Goal: Navigation & Orientation: Find specific page/section

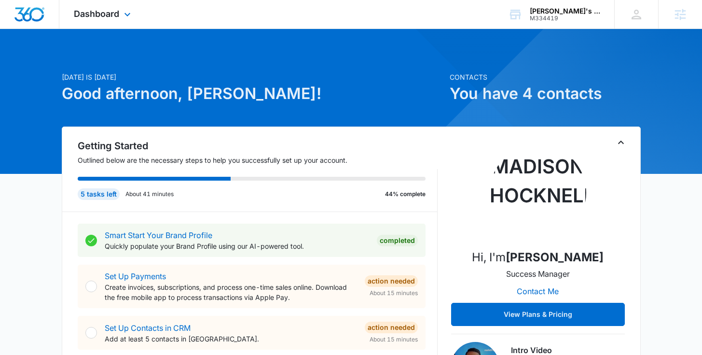
click at [110, 19] on div "Dashboard Apps Reputation Forms CRM Email Social Content Ads Intelligence Files…" at bounding box center [103, 14] width 88 height 28
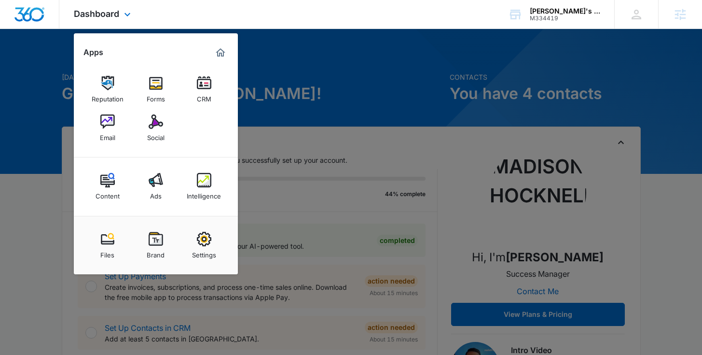
click at [349, 17] on div "Dashboard Apps Reputation Forms CRM Email Social Content Ads Intelligence Files…" at bounding box center [351, 14] width 702 height 29
click at [365, 63] on div at bounding box center [351, 177] width 702 height 355
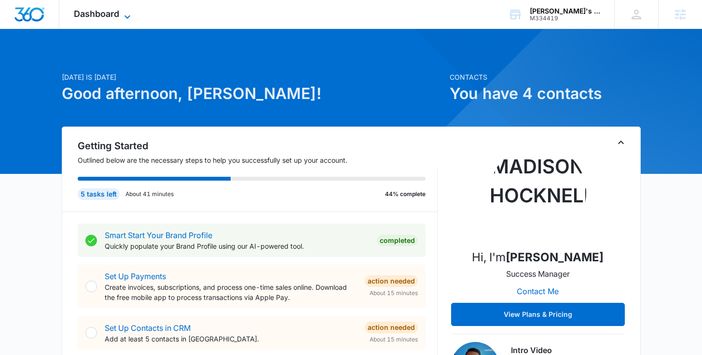
click at [101, 18] on span "Dashboard" at bounding box center [96, 14] width 45 height 10
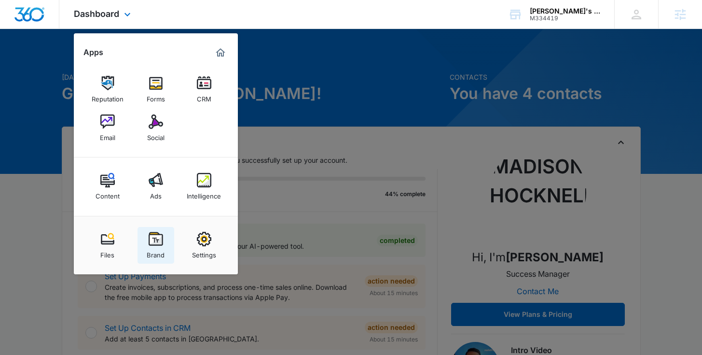
click at [161, 238] on img at bounding box center [156, 239] width 14 height 14
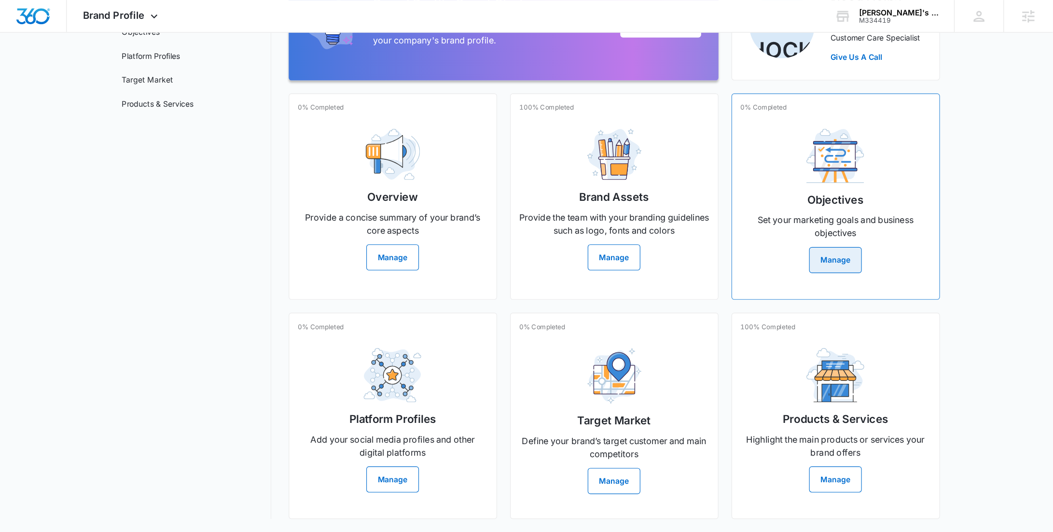
scroll to position [85, 0]
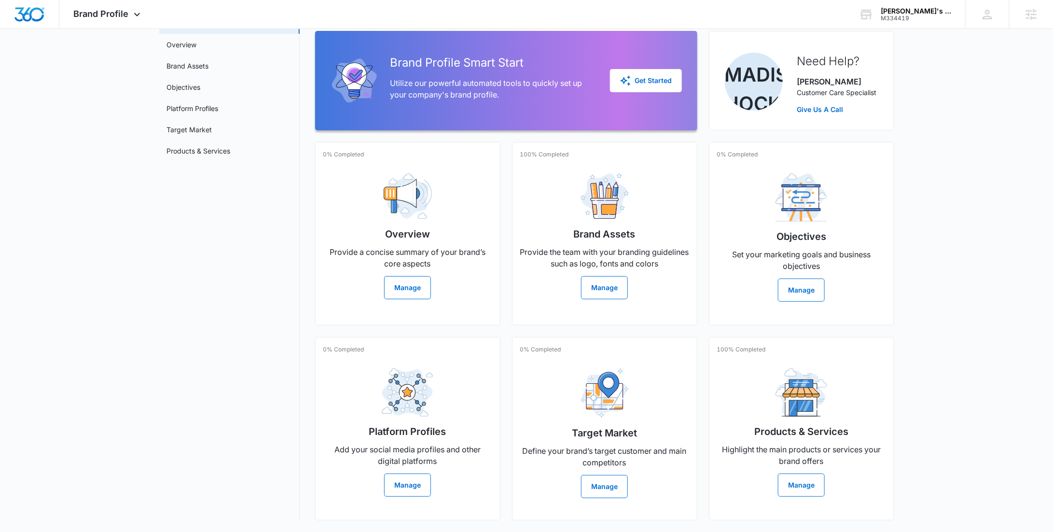
click at [709, 259] on main "Brand Profile Getting Started Overview Brand Assets Objectives Platform Profile…" at bounding box center [526, 261] width 1053 height 542
click at [709, 273] on main "Brand Profile Getting Started Overview Brand Assets Objectives Platform Profile…" at bounding box center [526, 261] width 1053 height 542
click at [137, 9] on div "Brand Profile Apps Reputation Forms CRM Email Social Content Ads Intelligence F…" at bounding box center [108, 14] width 98 height 28
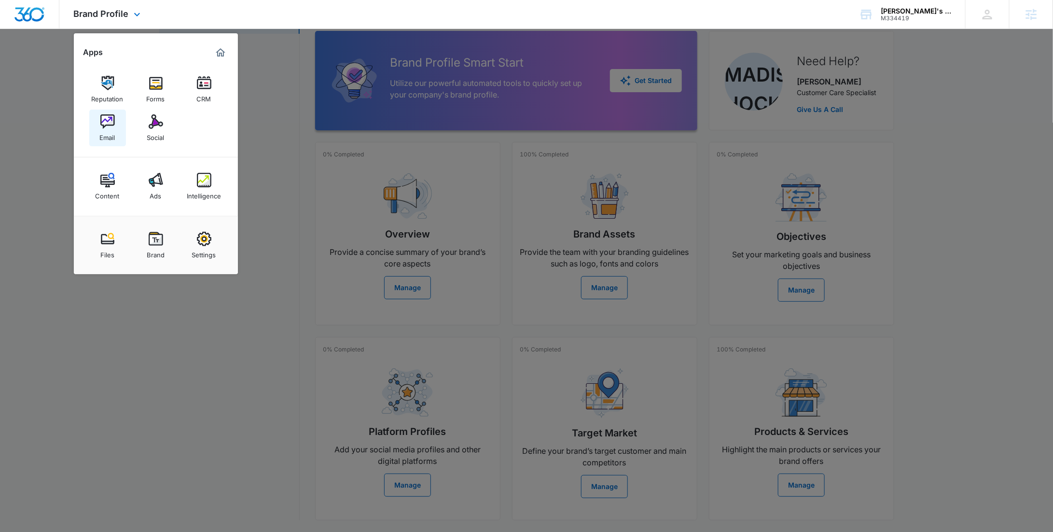
click at [89, 131] on link "Email" at bounding box center [107, 128] width 37 height 37
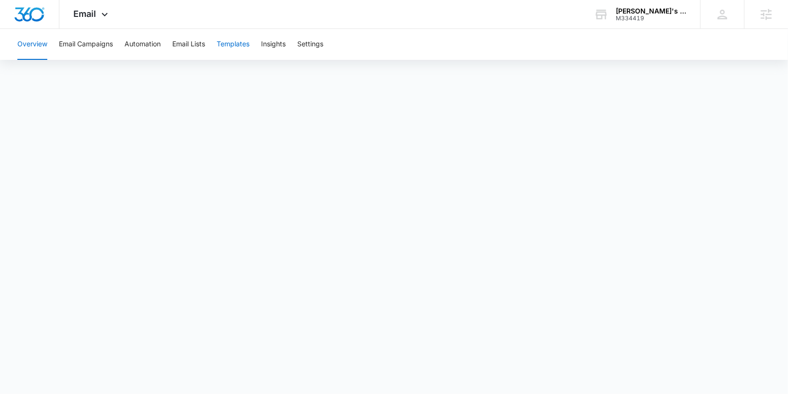
click at [240, 40] on button "Templates" at bounding box center [233, 44] width 33 height 31
click at [133, 49] on button "Automation" at bounding box center [143, 44] width 36 height 31
click at [90, 20] on div "Email Apps Reputation Forms CRM Email Social Content Ads Intelligence Files Bra…" at bounding box center [92, 14] width 66 height 28
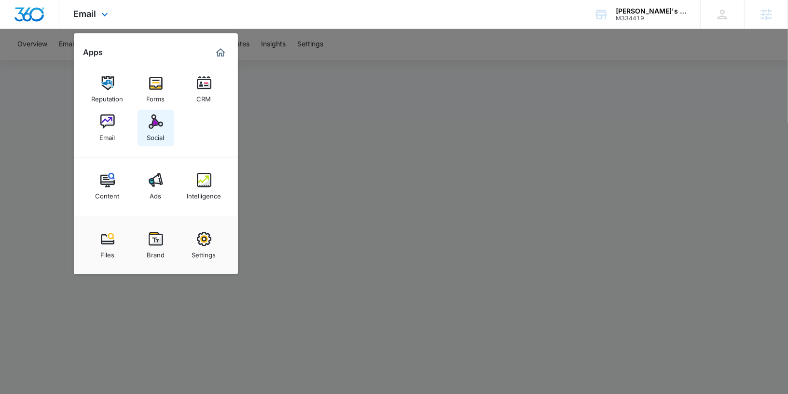
click at [151, 117] on img at bounding box center [156, 121] width 14 height 14
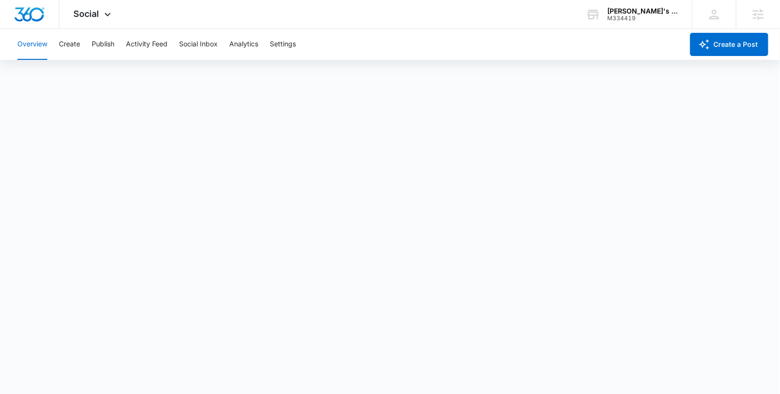
scroll to position [3, 0]
click at [76, 46] on button "Create" at bounding box center [69, 44] width 21 height 31
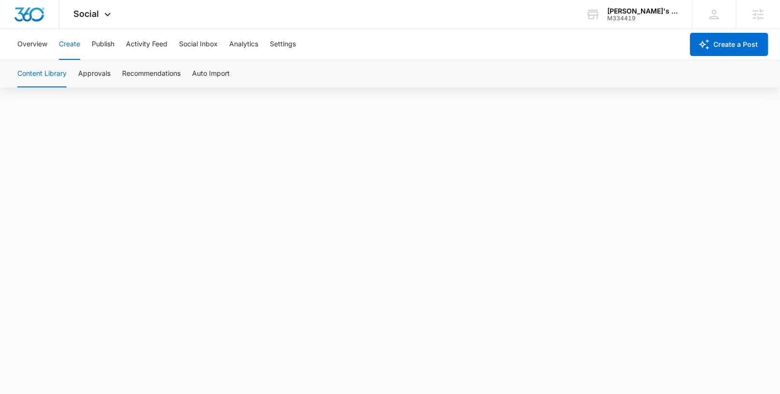
scroll to position [7, 0]
click at [107, 49] on button "Publish" at bounding box center [103, 44] width 23 height 31
click at [86, 70] on button "Schedules" at bounding box center [73, 73] width 33 height 27
